Goal: Task Accomplishment & Management: Manage account settings

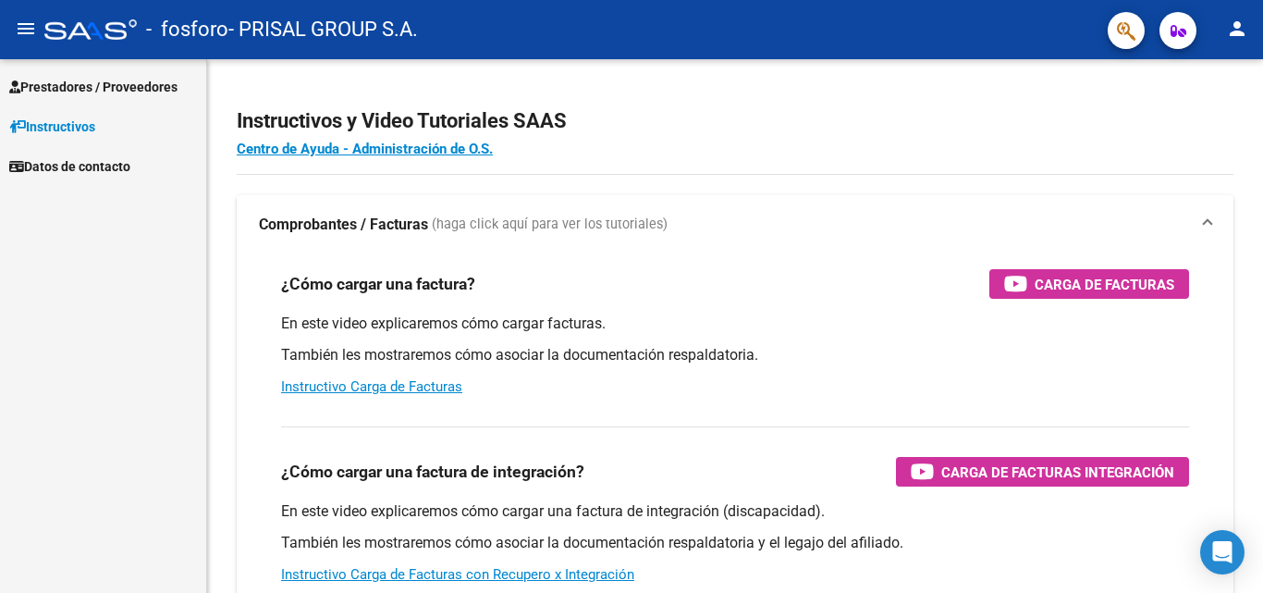
click at [59, 68] on link "Prestadores / Proveedores" at bounding box center [103, 87] width 206 height 40
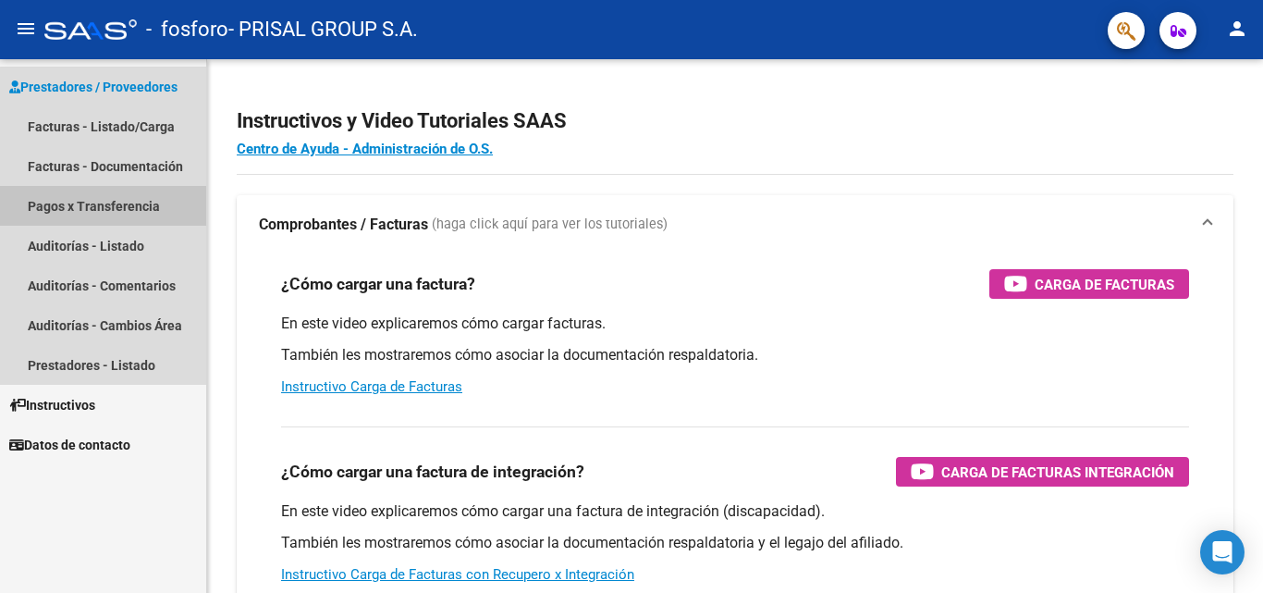
click at [81, 206] on link "Pagos x Transferencia" at bounding box center [103, 206] width 206 height 40
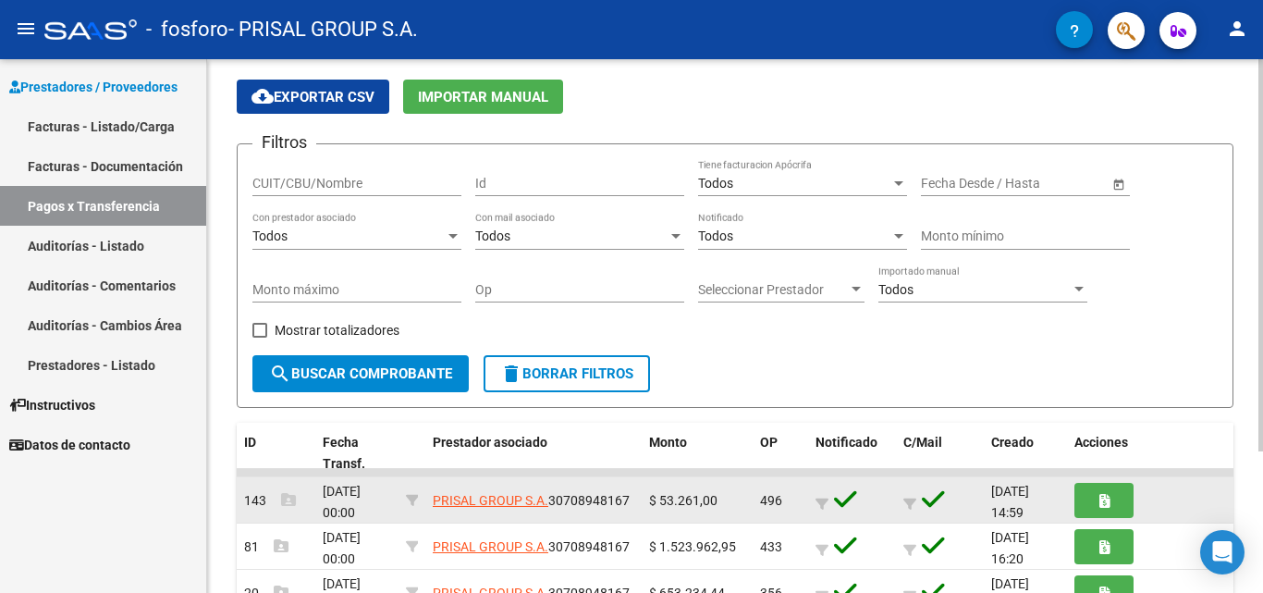
scroll to position [7, 0]
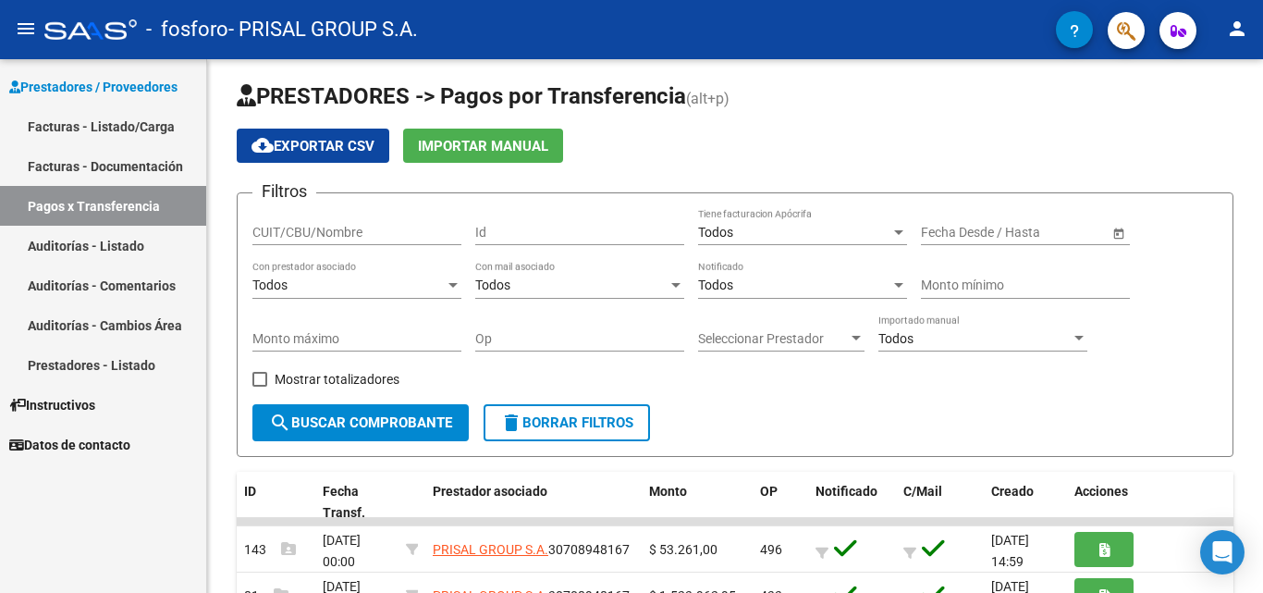
click at [123, 157] on link "Facturas - Documentación" at bounding box center [103, 166] width 206 height 40
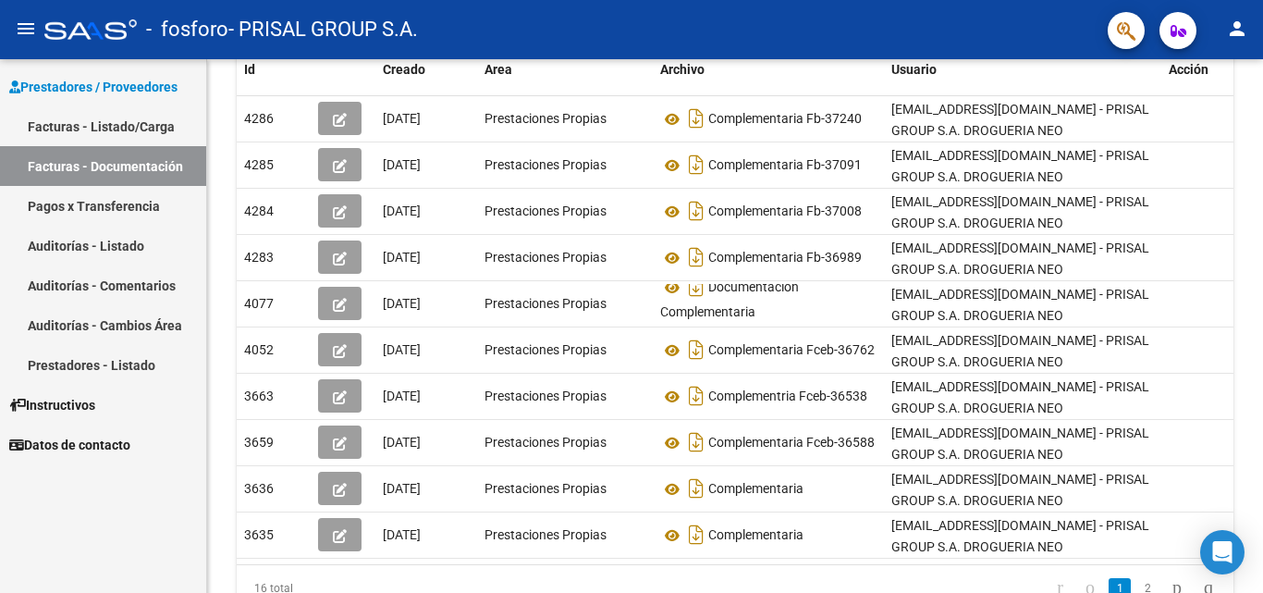
click at [125, 137] on link "Facturas - Listado/Carga" at bounding box center [103, 126] width 206 height 40
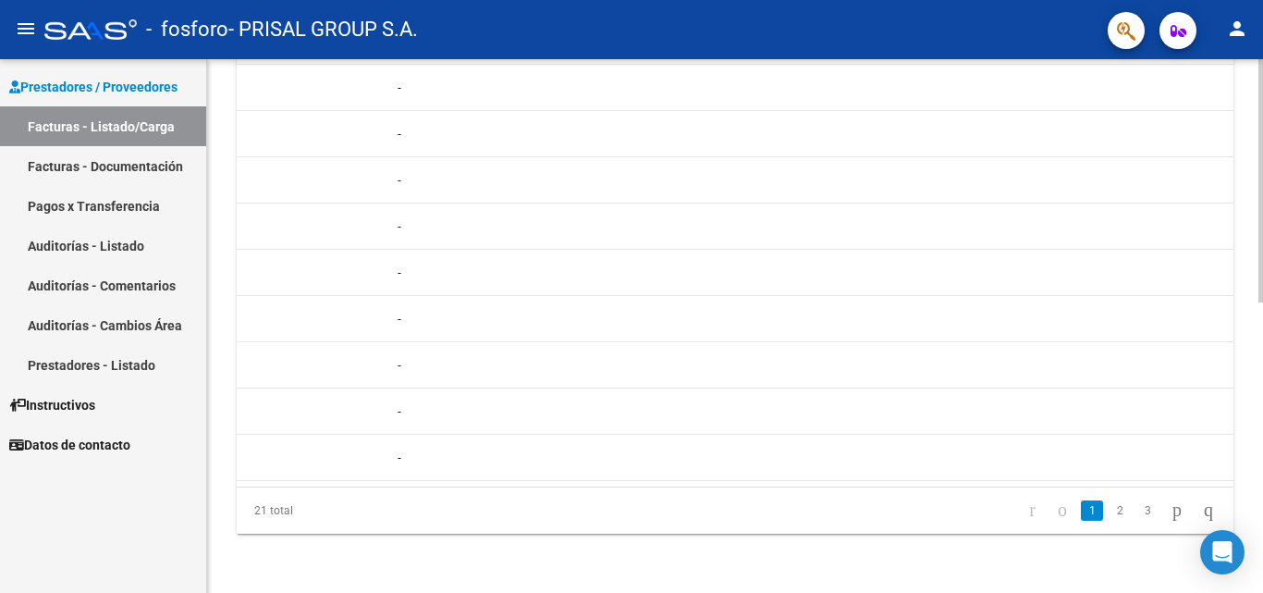
scroll to position [0, 1572]
click at [1109, 502] on link "2" at bounding box center [1120, 510] width 22 height 20
click at [1137, 512] on link "3" at bounding box center [1148, 510] width 22 height 20
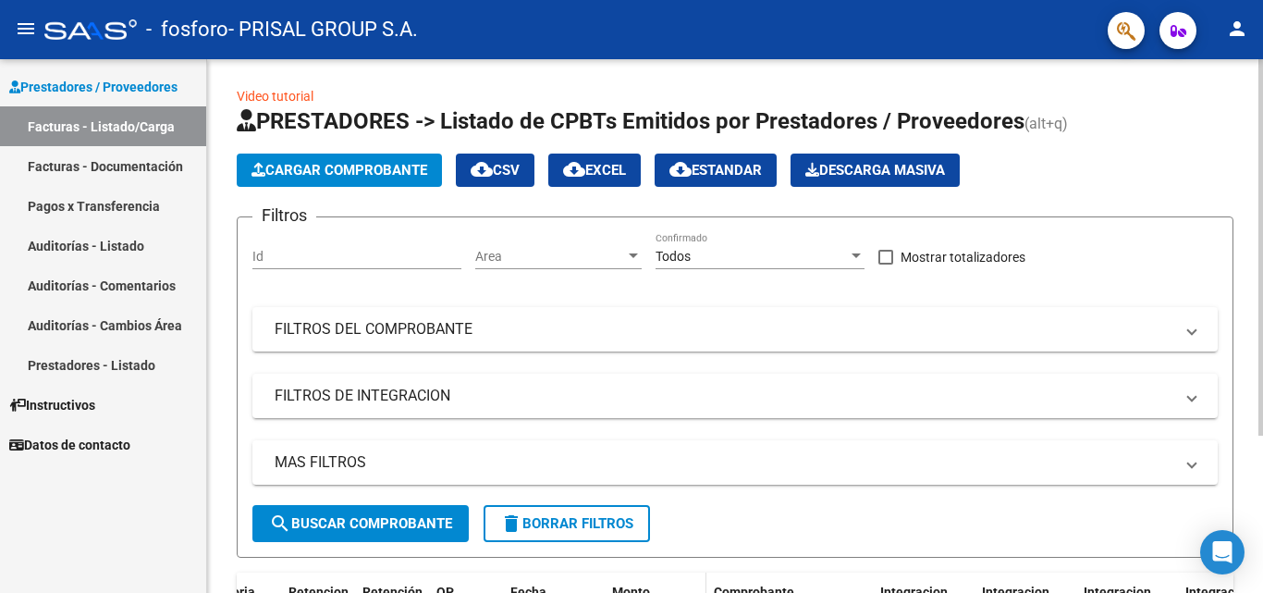
scroll to position [0, 0]
